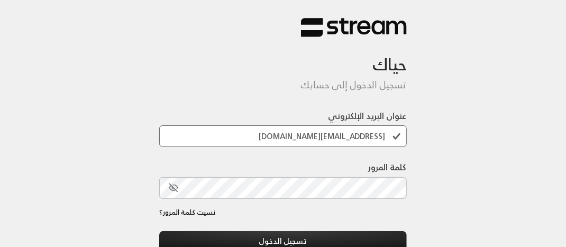
click at [383, 133] on input "[EMAIL_ADDRESS][DOMAIN_NAME]" at bounding box center [283, 136] width 248 height 22
click at [383, 133] on input "hadeel_aldossari@outlook.sa" at bounding box center [283, 136] width 248 height 22
type input "sa"
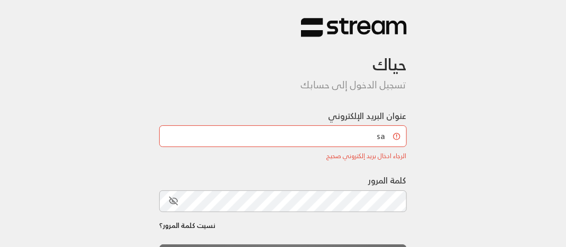
click at [372, 134] on input "sa" at bounding box center [283, 136] width 248 height 22
click at [283, 123] on div "عنوان البريد الإلكتروني الرجاء ادخال بريد إلكتروني صحيح الرجاء ادخال بريد إلكتر…" at bounding box center [283, 135] width 248 height 51
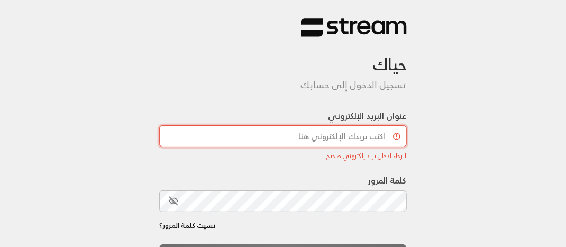
click at [277, 131] on input "عنوان البريد الإلكتروني" at bounding box center [283, 136] width 248 height 22
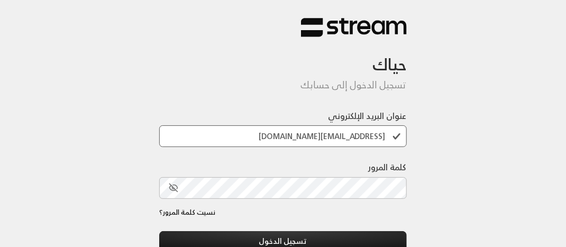
click at [476, 112] on div "حياك تسجيل الدخول إلى حسابك عنوان البريد الإلكتروني hadeel_aldossari@outlook.sa…" at bounding box center [283, 166] width 566 height 333
drag, startPoint x: 476, startPoint y: 112, endPoint x: 385, endPoint y: 131, distance: 92.9
click at [385, 131] on input "hadeel_aldossari@outlook.sa" at bounding box center [283, 136] width 248 height 22
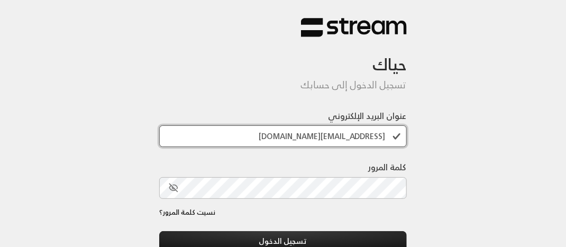
click at [278, 134] on input "hadeel_aldossari@outlook.sa" at bounding box center [283, 136] width 248 height 22
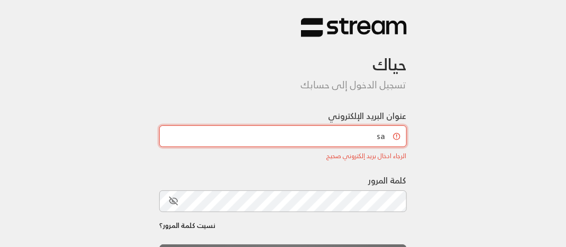
type input "a"
click at [294, 140] on input "عنوان البريد الإلكتروني" at bounding box center [283, 136] width 248 height 22
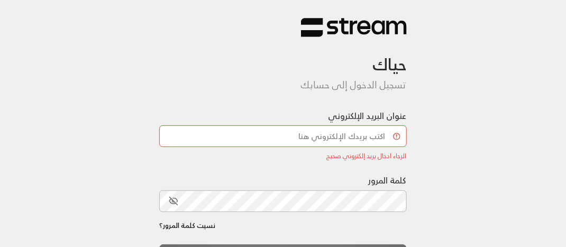
click at [337, 96] on form "حياك تسجيل الدخول إلى حسابك عنوان البريد الإلكتروني الرجاء ادخال بريد إلكتروني …" at bounding box center [283, 165] width 248 height 255
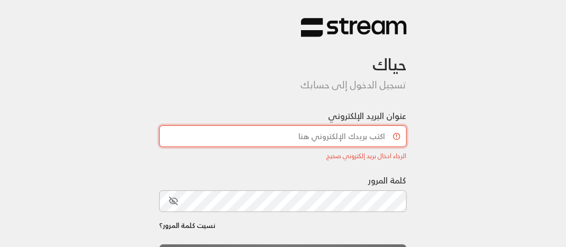
drag, startPoint x: 337, startPoint y: 96, endPoint x: 324, endPoint y: 130, distance: 36.2
click at [324, 130] on input "عنوان البريد الإلكتروني" at bounding box center [283, 136] width 248 height 22
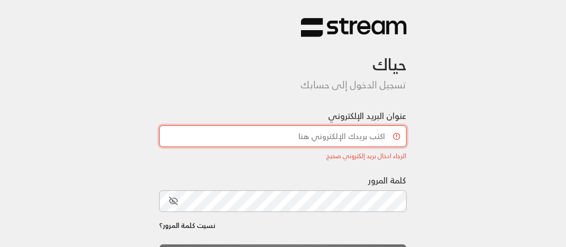
click at [324, 130] on input "عنوان البريد الإلكتروني" at bounding box center [283, 136] width 248 height 22
drag, startPoint x: 324, startPoint y: 130, endPoint x: 546, endPoint y: 34, distance: 241.8
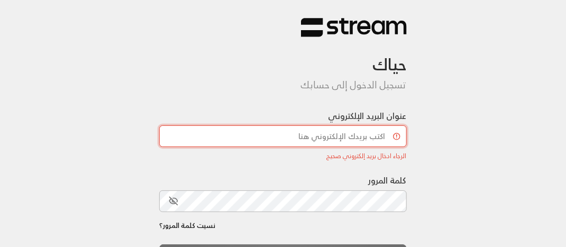
click at [546, 34] on div "حياك تسجيل الدخول إلى حسابك عنوان البريد الإلكتروني الرجاء ادخال بريد إلكتروني …" at bounding box center [283, 173] width 566 height 347
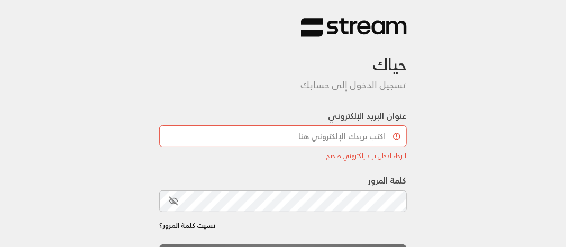
click at [546, 34] on div "حياك تسجيل الدخول إلى حسابك عنوان البريد الإلكتروني الرجاء ادخال بريد إلكتروني …" at bounding box center [283, 173] width 566 height 347
click at [536, 111] on div "حياك تسجيل الدخول إلى حسابك عنوان البريد الإلكتروني الرجاء ادخال بريد إلكتروني …" at bounding box center [283, 173] width 566 height 347
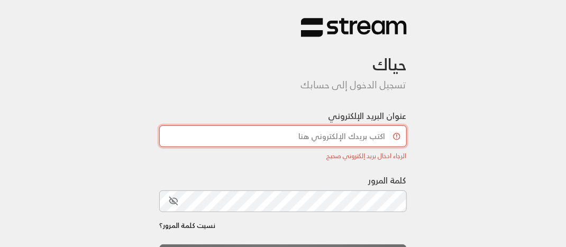
type input "[EMAIL_ADDRESS][DOMAIN_NAME]"
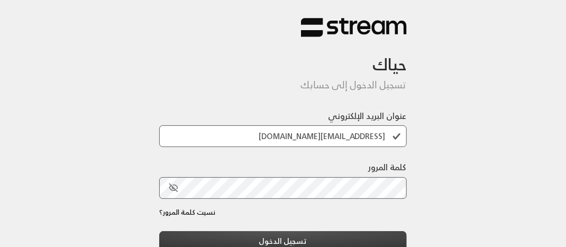
click at [263, 243] on button "تسجيل الدخول" at bounding box center [283, 241] width 248 height 20
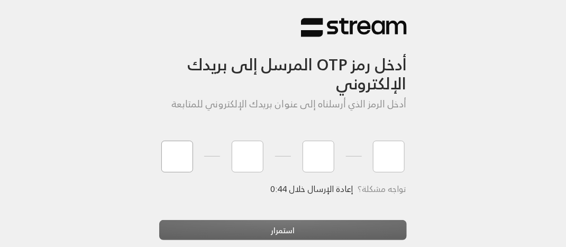
type input "3"
type input "2"
type input "6"
type input "7"
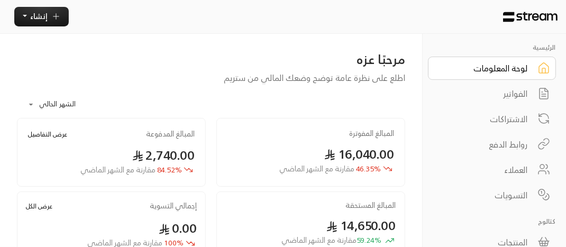
click at [510, 91] on div "الفواتير" at bounding box center [484, 93] width 85 height 13
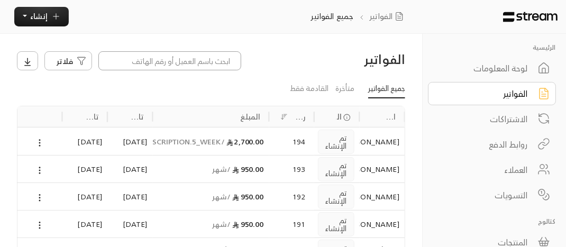
click at [203, 65] on input at bounding box center [169, 60] width 143 height 19
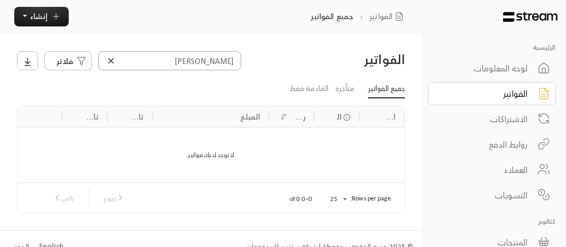
type input "[PERSON_NAME]"
click at [519, 169] on div "العملاء" at bounding box center [484, 170] width 85 height 13
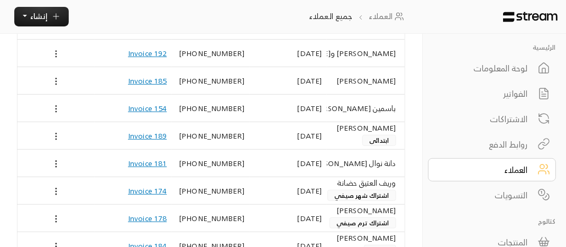
scroll to position [127, 0]
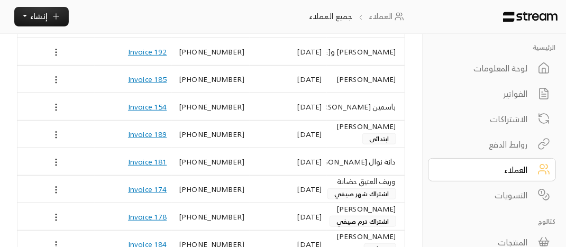
click at [375, 103] on div "باسمين [PERSON_NAME]" at bounding box center [366, 106] width 60 height 27
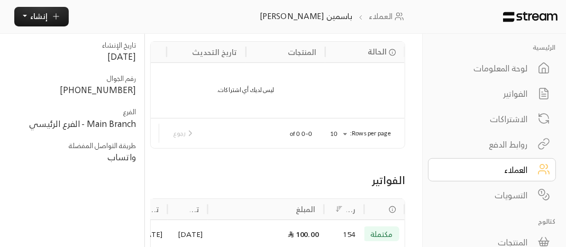
scroll to position [85, 0]
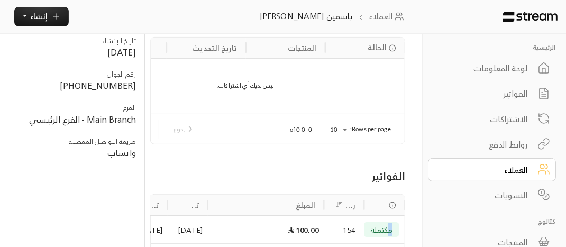
drag, startPoint x: 390, startPoint y: 222, endPoint x: 574, endPoint y: 234, distance: 184.6
click at [566, 162] on html "الرئيسية لوحة المعلومات الفواتير الاشتراكات روابط الدفع العملاء التسويات كتالوج…" at bounding box center [283, 38] width 566 height 247
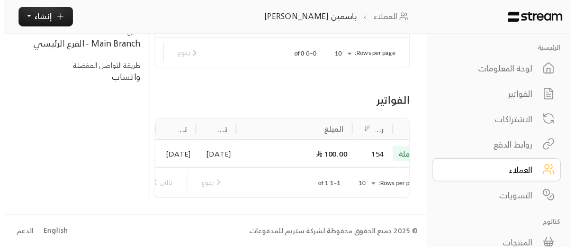
scroll to position [0, -63]
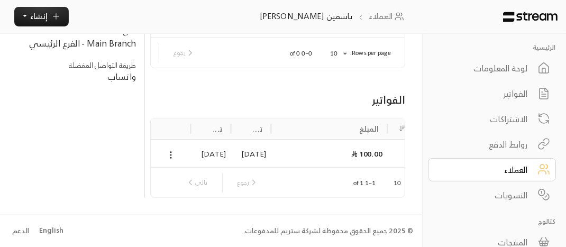
click at [191, 176] on div "رجوع تالي" at bounding box center [223, 182] width 82 height 19
click at [171, 150] on icon at bounding box center [171, 155] width 10 height 10
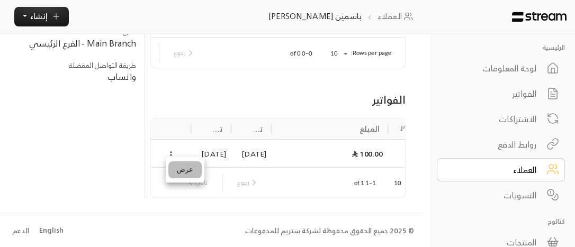
click at [183, 167] on li "عرض" at bounding box center [184, 169] width 33 height 17
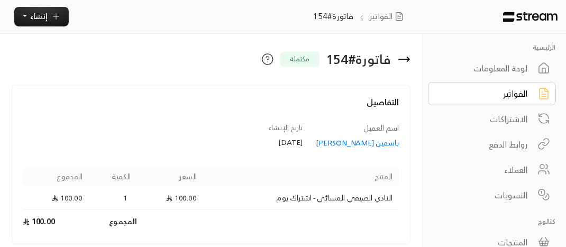
click at [434, 242] on div "الرئيسية لوحة المعلومات الفواتير الاشتراكات روابط الدفع العملاء التسويات كتالوج…" at bounding box center [494, 161] width 143 height 238
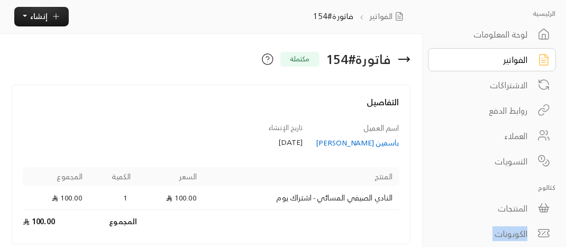
click at [434, 242] on div "الرئيسية لوحة المعلومات الفواتير الاشتراكات روابط الدفع العملاء التسويات كتالوج…" at bounding box center [494, 123] width 144 height 247
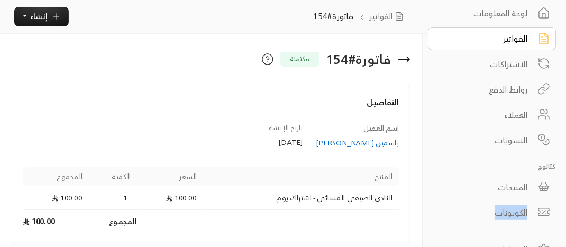
click at [434, 242] on link "الإعدادات" at bounding box center [492, 249] width 128 height 23
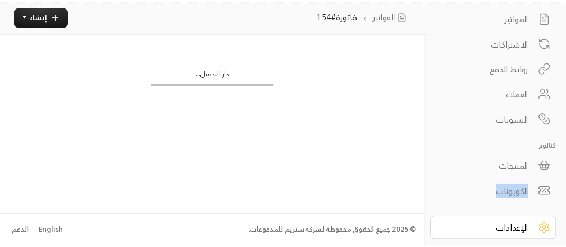
scroll to position [119, 0]
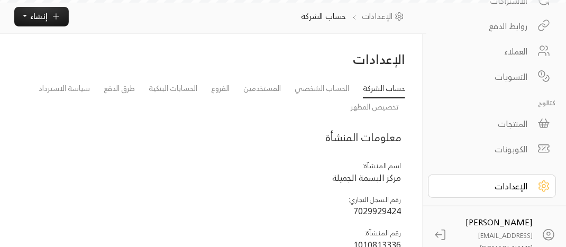
click at [434, 242] on div "الإعدادات عزه الغامدي sdzh028@gmail.com" at bounding box center [494, 218] width 143 height 97
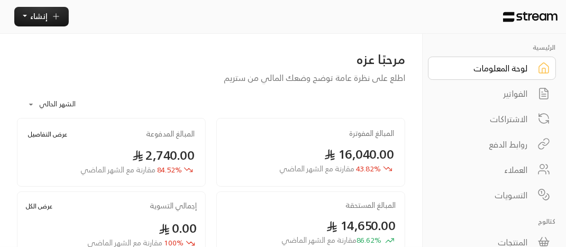
click at [509, 96] on div "الفواتير" at bounding box center [484, 93] width 85 height 13
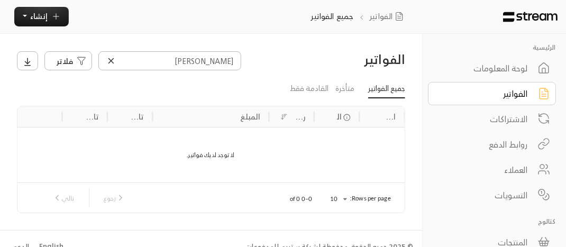
click at [516, 169] on div "العملاء" at bounding box center [484, 170] width 85 height 13
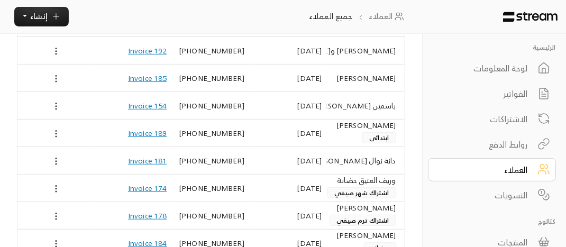
scroll to position [148, 0]
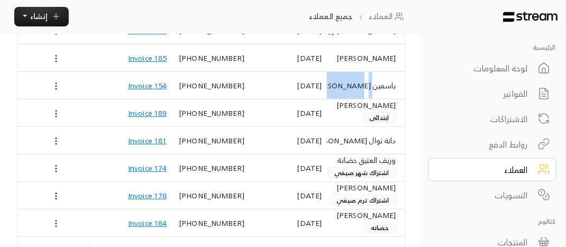
drag, startPoint x: 339, startPoint y: 90, endPoint x: 375, endPoint y: 91, distance: 36.0
click at [375, 91] on div "باسمين [PERSON_NAME]" at bounding box center [366, 85] width 60 height 27
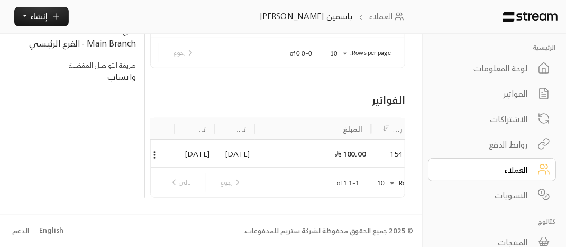
scroll to position [0, -63]
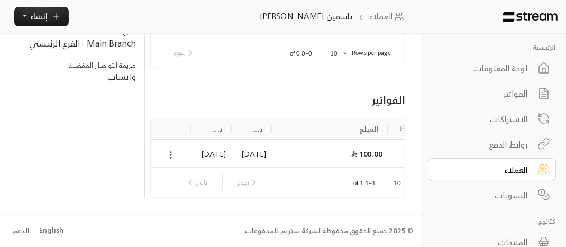
click at [169, 151] on icon at bounding box center [171, 155] width 10 height 10
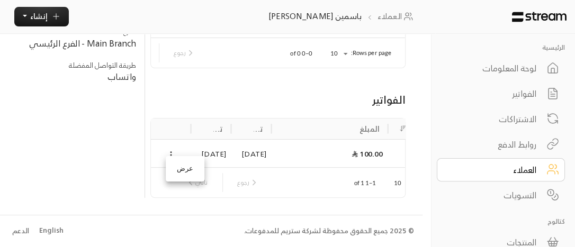
click at [169, 151] on div at bounding box center [287, 123] width 575 height 247
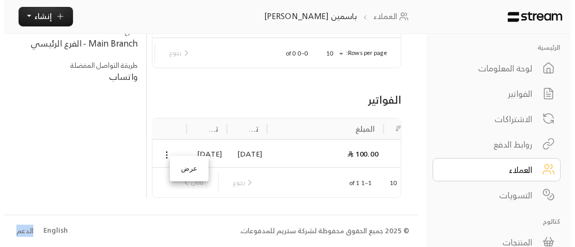
scroll to position [0, -57]
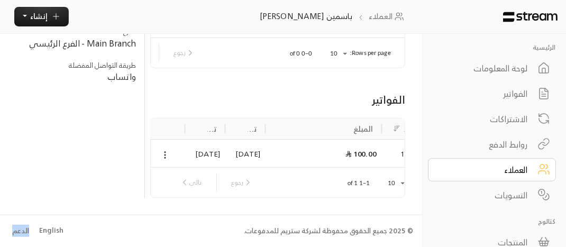
click at [169, 151] on div at bounding box center [283, 123] width 566 height 247
click at [169, 151] on icon at bounding box center [165, 155] width 10 height 10
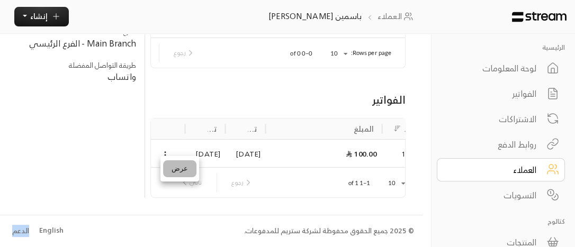
click at [176, 165] on li "عرض" at bounding box center [179, 168] width 33 height 17
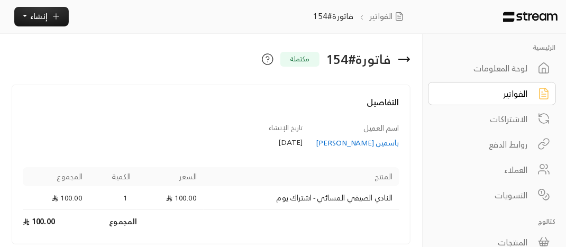
click at [510, 167] on div "العملاء" at bounding box center [484, 170] width 85 height 13
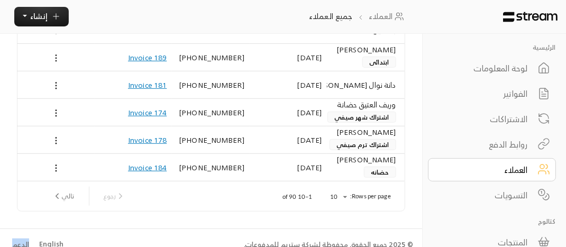
scroll to position [212, 0]
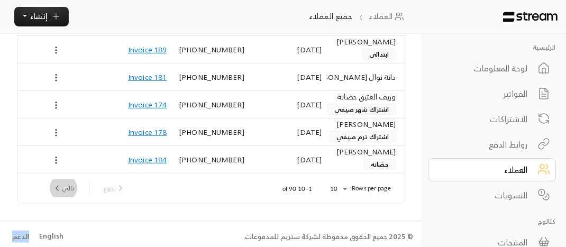
click at [57, 187] on icon "next page" at bounding box center [57, 189] width 10 height 10
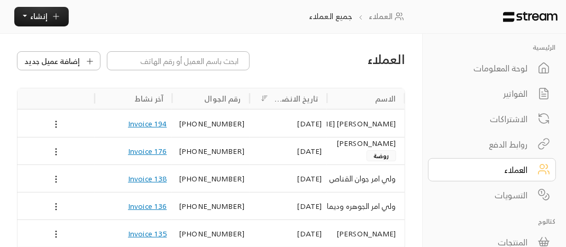
scroll to position [216, 0]
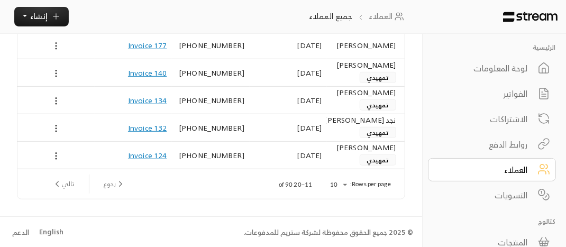
click at [372, 75] on span "تمهيدي" at bounding box center [378, 77] width 37 height 11
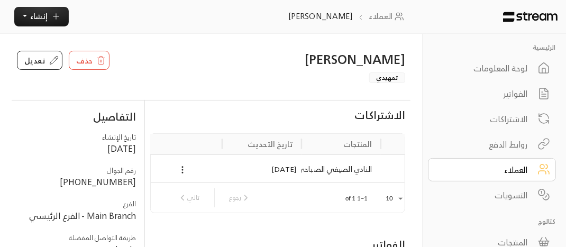
scroll to position [0, -63]
click at [192, 165] on icon at bounding box center [191, 170] width 10 height 10
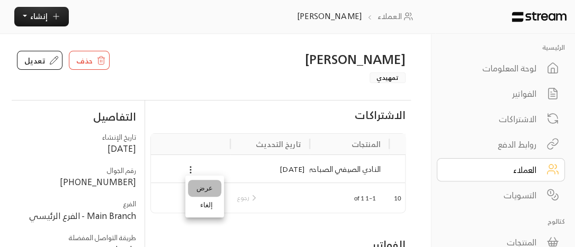
click at [195, 185] on link "عرض" at bounding box center [204, 188] width 33 height 17
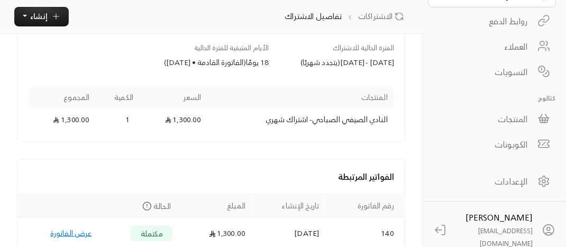
scroll to position [113, 0]
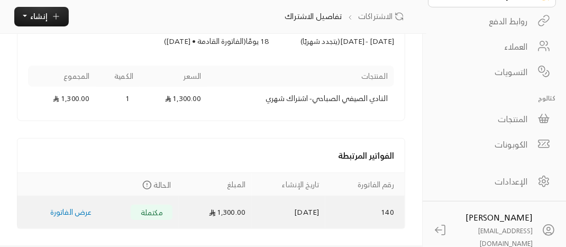
click at [74, 219] on link "عرض الفاتورة" at bounding box center [71, 211] width 42 height 13
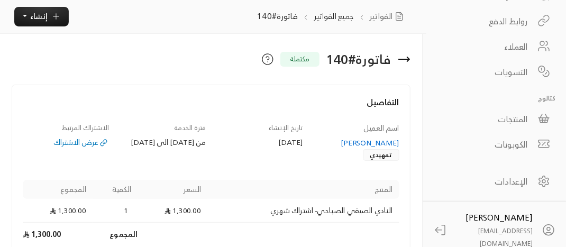
click at [382, 230] on td "Products" at bounding box center [268, 234] width 261 height 23
click at [209, 43] on div "فاتورة # 140 مكتملة التفاصيل اسم العميل [PERSON_NAME] تمهيدي تاريخ الإنشاء [DAT…" at bounding box center [211, 206] width 422 height 345
drag, startPoint x: 329, startPoint y: 40, endPoint x: 499, endPoint y: 0, distance: 174.6
click at [422, 0] on div "الرئيسية لوحة المعلومات الفواتير الاشتراكات روابط الدفع العملاء التسويات كتالوج…" at bounding box center [211, 205] width 422 height 411
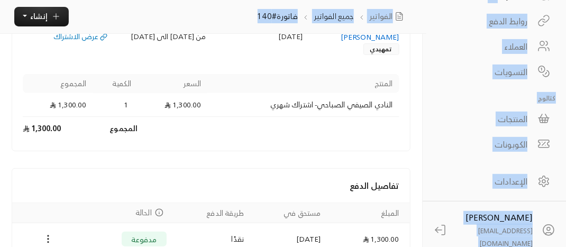
scroll to position [113, 0]
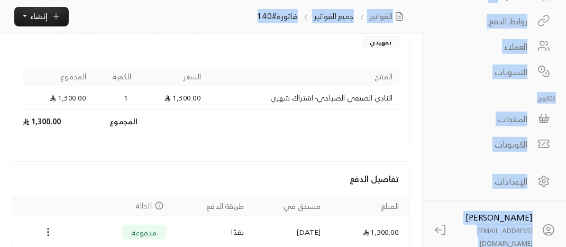
click at [212, 9] on div "الفواتير جميع الفواتير فاتورة#140 إنشاء" at bounding box center [213, 17] width 427 height 34
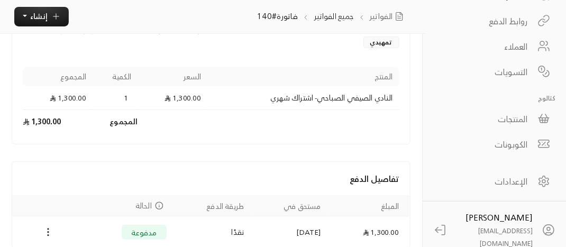
click at [515, 44] on div "العملاء" at bounding box center [484, 46] width 85 height 13
click icon "next page"
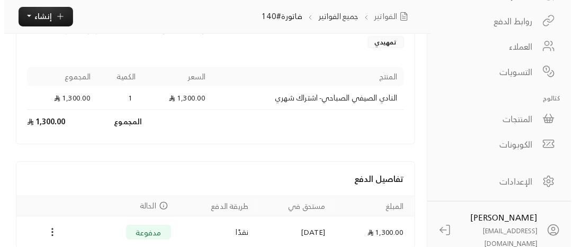
click at [60, 182] on div "العملاء إضافة عميل جديد الاسم تاريخ الانضمام رقم الجوال آخر نشاط رغد [DATE] [PH…" at bounding box center [211, 93] width 422 height 345
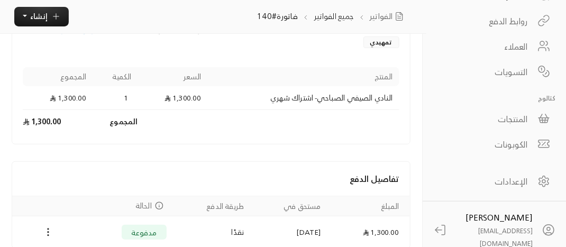
scroll to position [216, 0]
click div "[PERSON_NAME]"
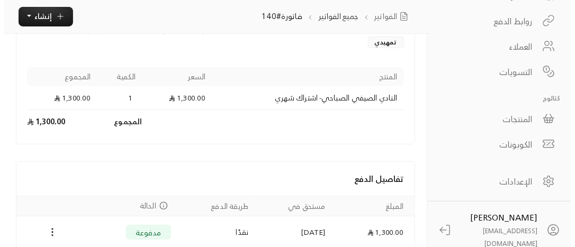
scroll to position [0, -63]
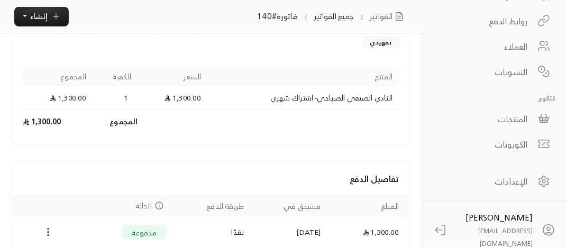
click icon
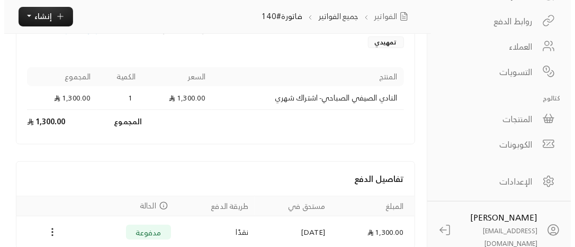
click li "عرض"
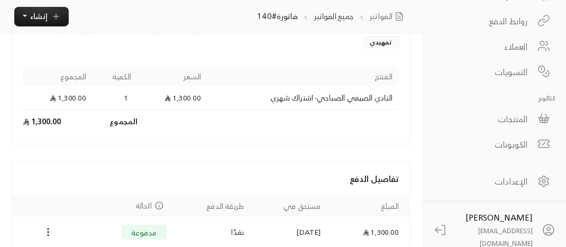
click at [284, 86] on th "المنتج" at bounding box center [303, 76] width 192 height 19
click at [517, 49] on div "العملاء" at bounding box center [484, 46] width 85 height 13
click icon "next page"
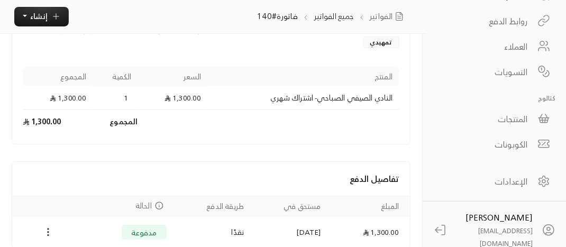
scroll to position [0, 0]
click input
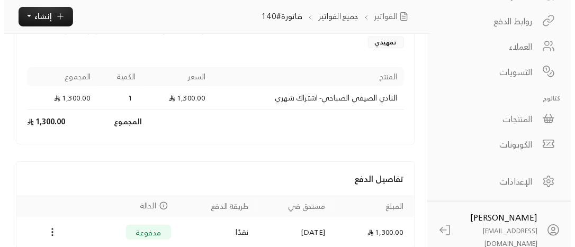
type input "ميار"
click div "[PERSON_NAME]"
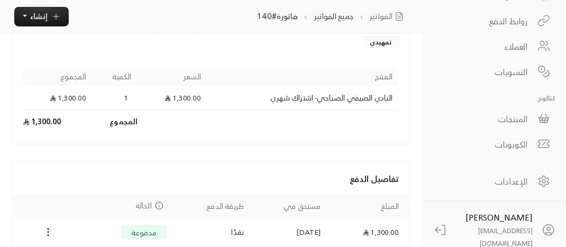
click icon
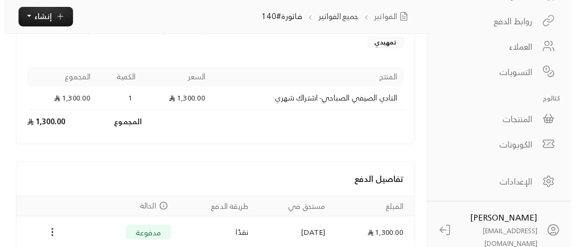
click link "عرض"
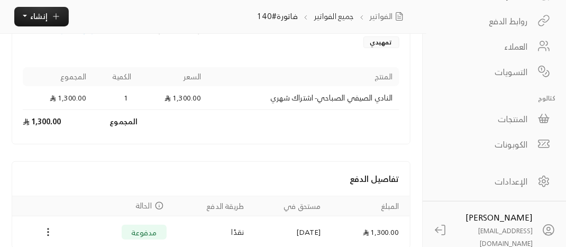
click at [511, 47] on div "العملاء" at bounding box center [484, 46] width 85 height 13
click div "رغد"
click at [565, 9] on div "الرئيسية لوحة المعلومات الفواتير الاشتراكات روابط الدفع العملاء التسويات كتالوج…" at bounding box center [494, 38] width 143 height 238
